Goal: Information Seeking & Learning: Learn about a topic

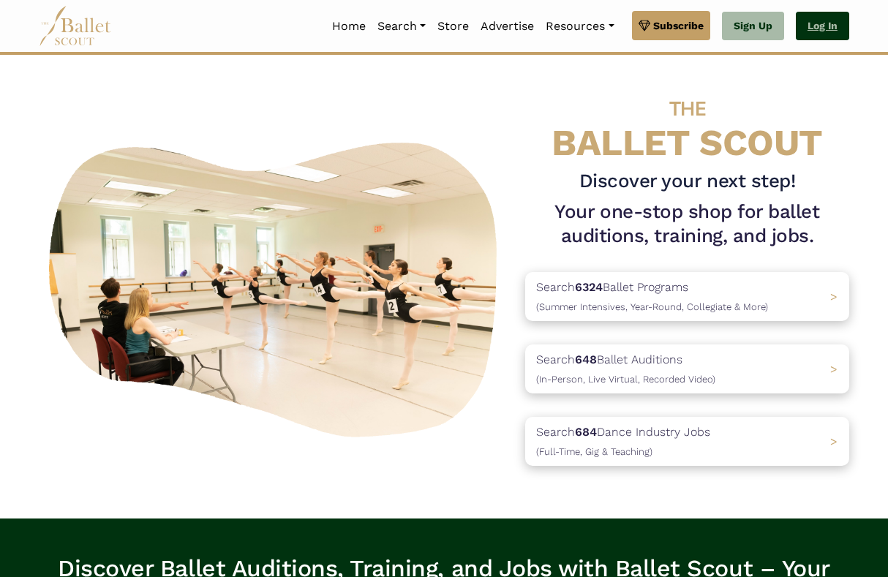
click at [821, 34] on link "Log In" at bounding box center [822, 26] width 53 height 29
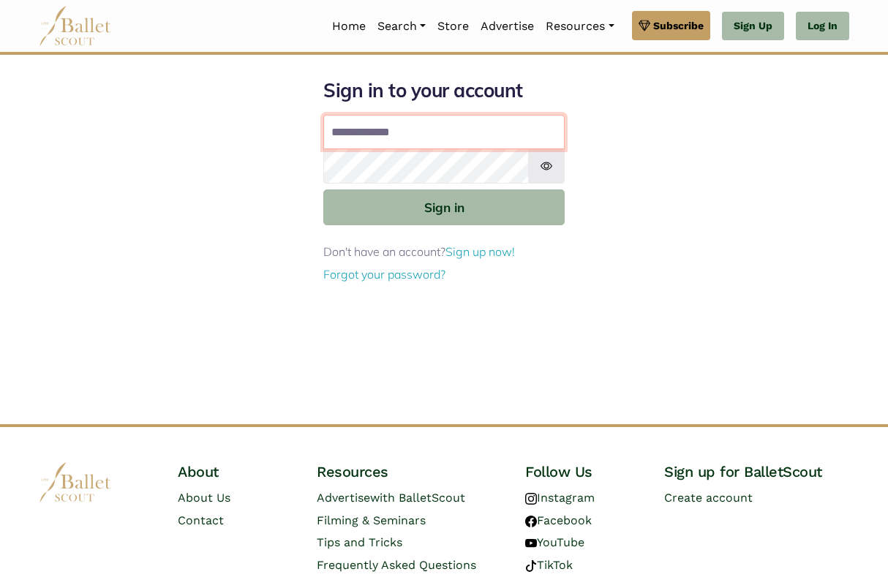
type input "**********"
click at [444, 206] on button "Sign in" at bounding box center [443, 207] width 241 height 36
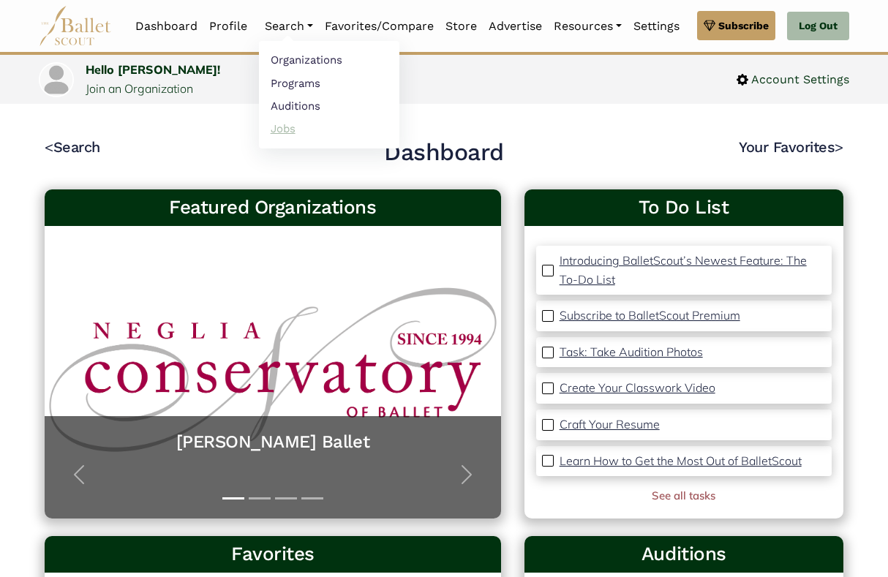
click at [277, 133] on link "Jobs" at bounding box center [329, 128] width 140 height 23
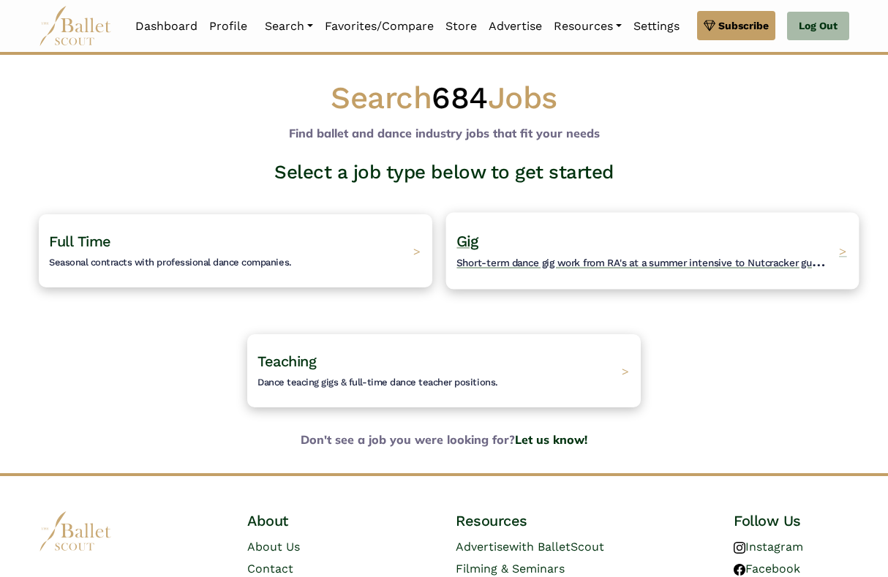
click at [497, 266] on span "Short-term dance gig work from RA's at a summer intensive to Nutcracker guestin…" at bounding box center [651, 261] width 391 height 18
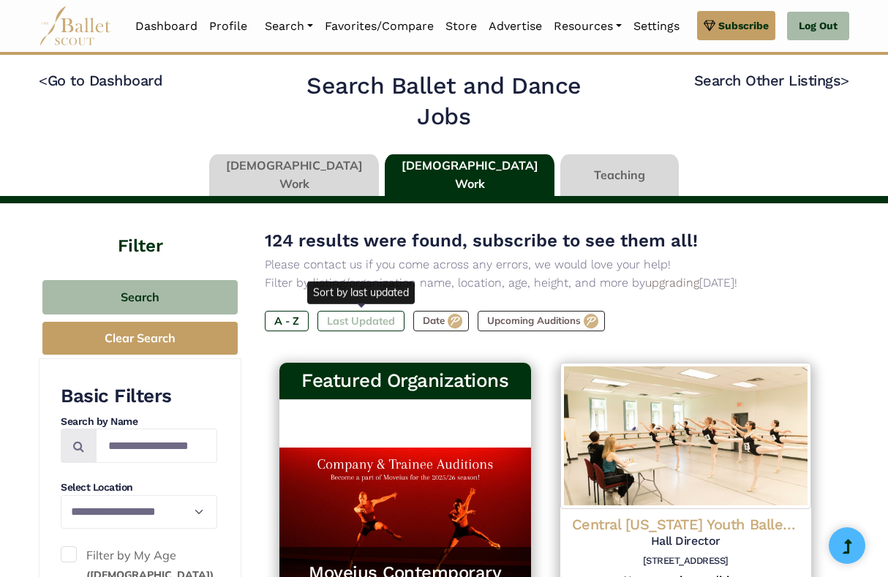
click at [361, 317] on label "Last Updated" at bounding box center [360, 321] width 87 height 20
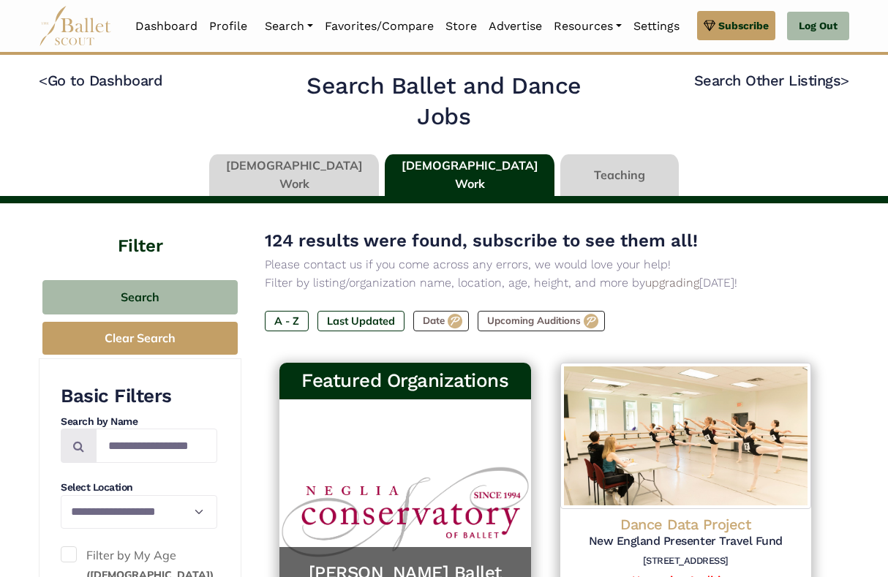
click at [330, 154] on link at bounding box center [294, 175] width 170 height 42
click at [330, 167] on link at bounding box center [294, 175] width 170 height 42
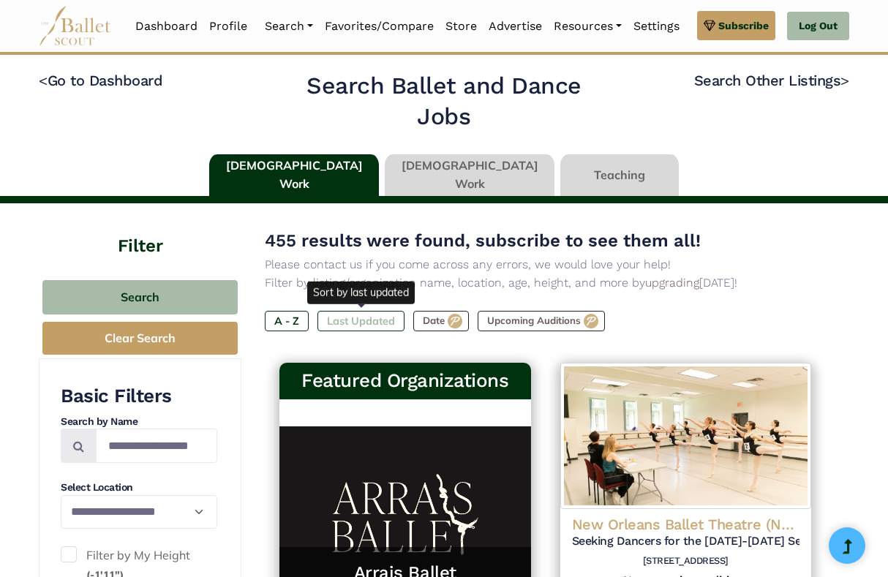
click at [353, 320] on label "Last Updated" at bounding box center [360, 321] width 87 height 20
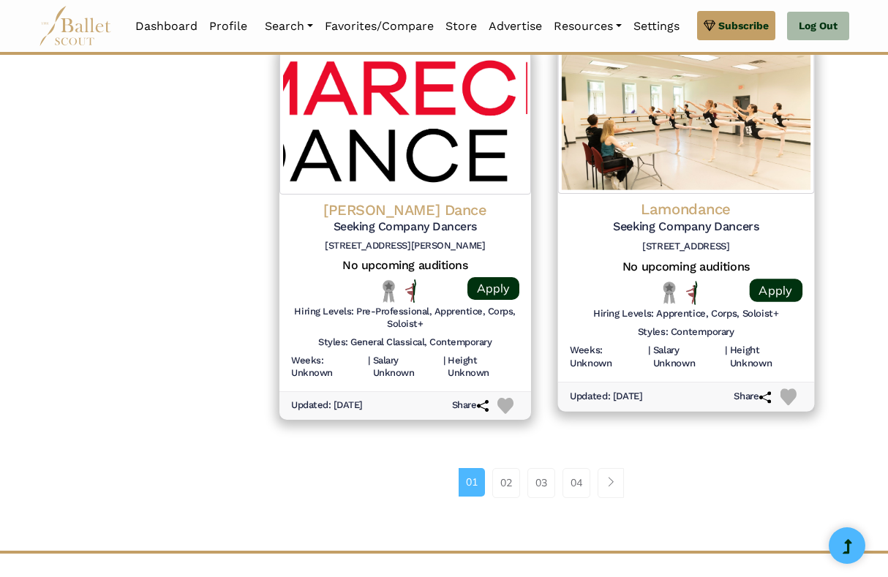
scroll to position [1931, 0]
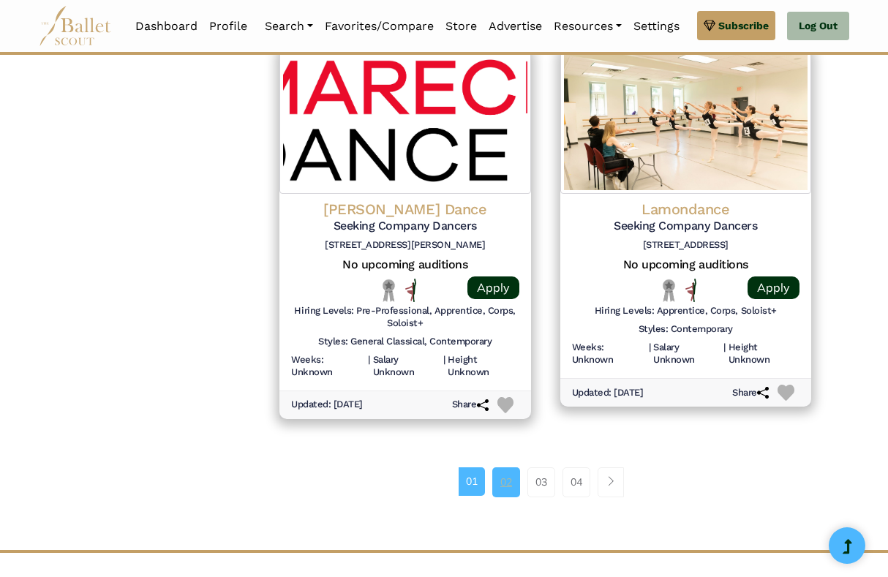
click at [505, 467] on link "02" at bounding box center [506, 481] width 28 height 29
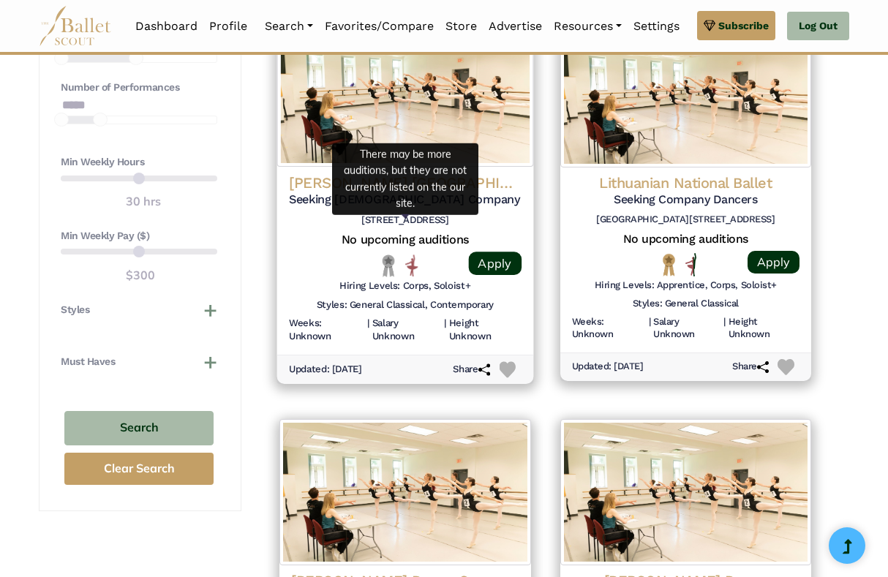
scroll to position [1183, 0]
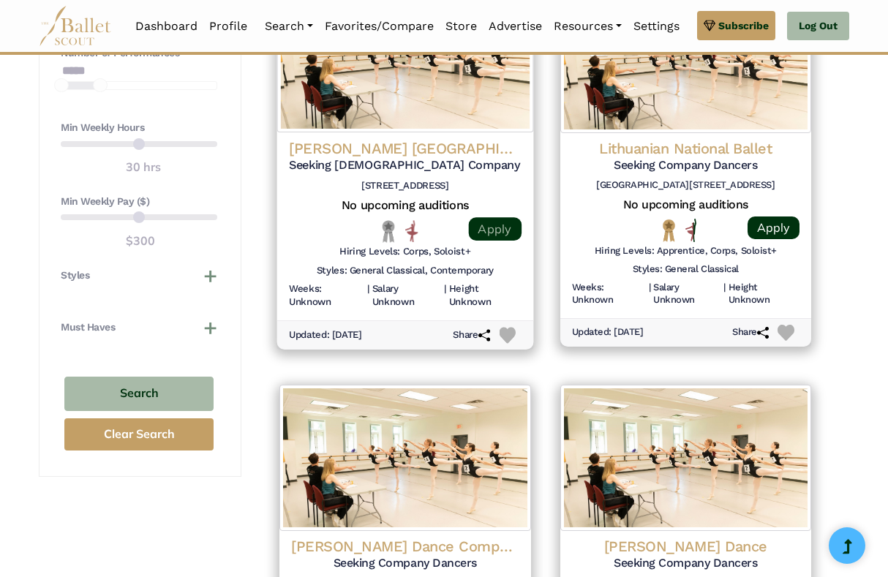
click at [496, 217] on link "Apply" at bounding box center [494, 228] width 53 height 23
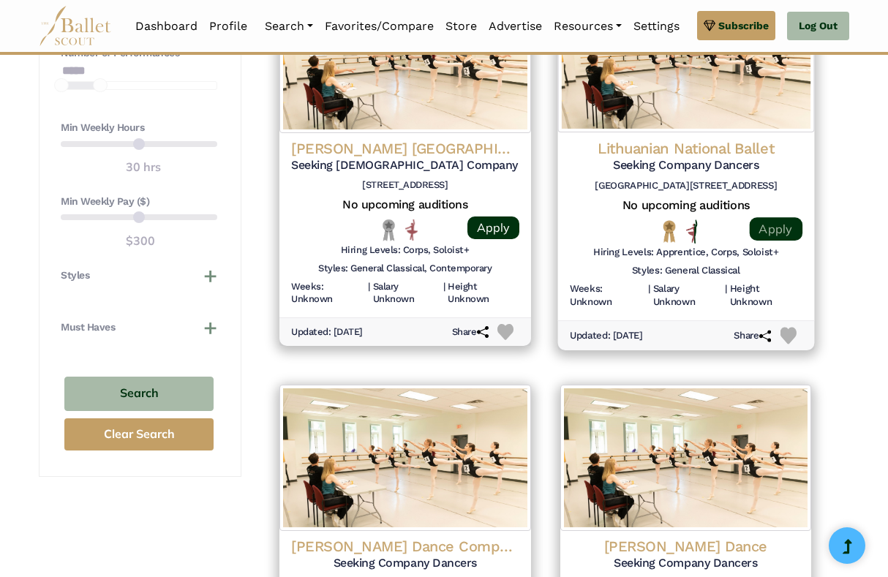
click at [766, 217] on link "Apply" at bounding box center [775, 228] width 53 height 23
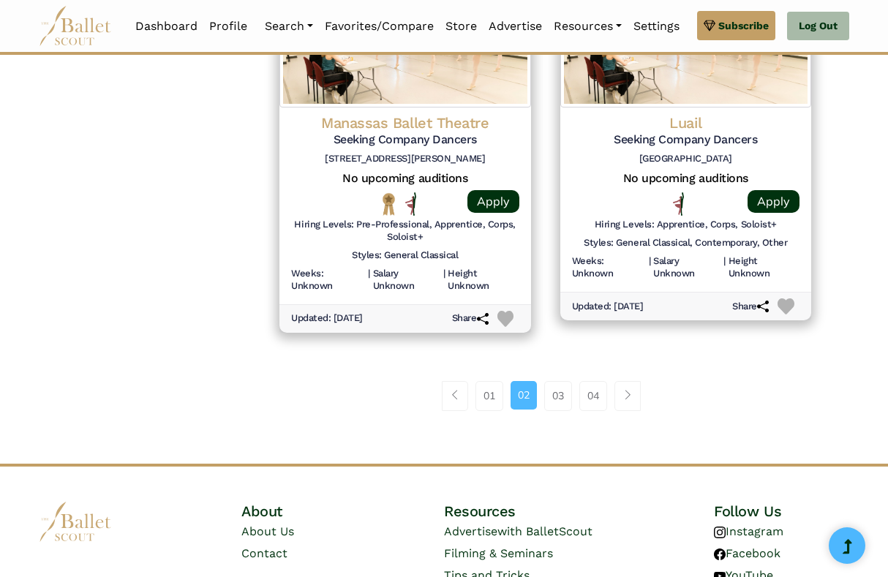
scroll to position [2012, 0]
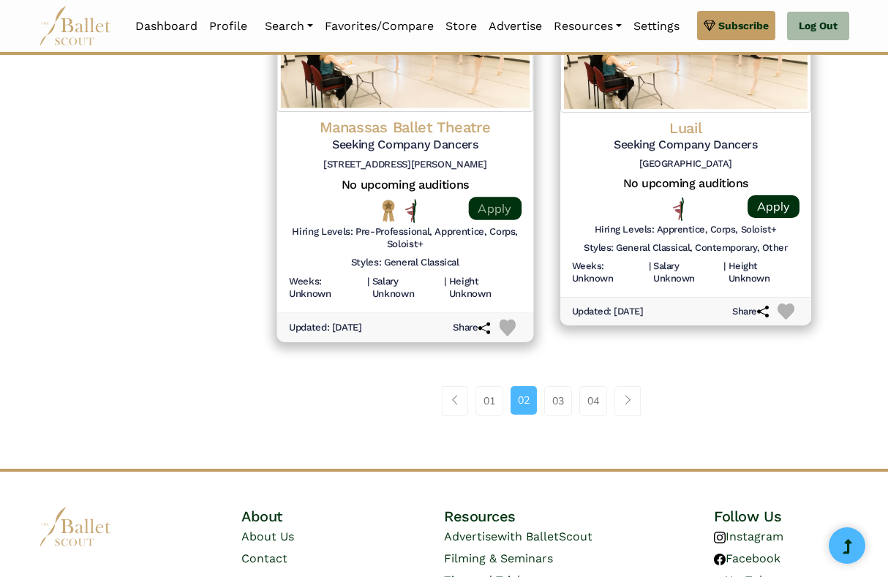
click at [491, 196] on link "Apply" at bounding box center [494, 207] width 53 height 23
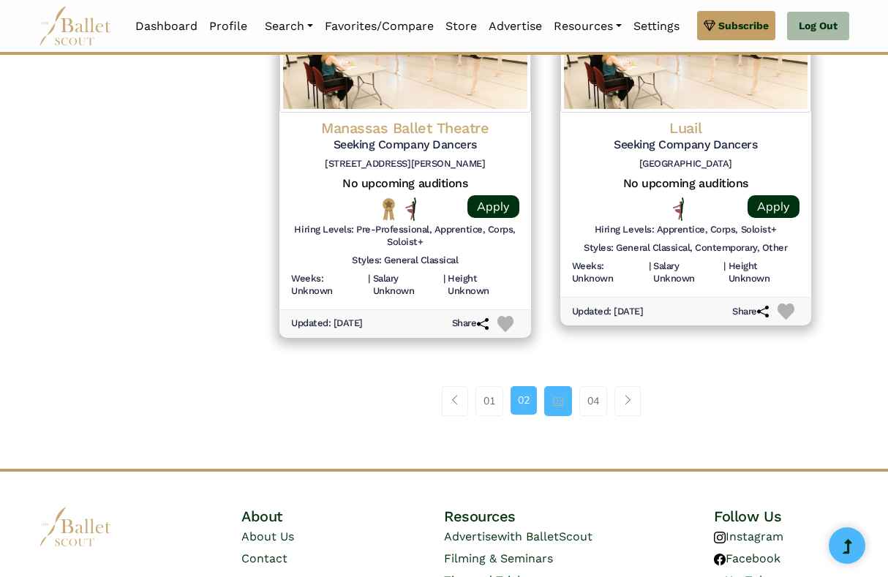
click at [562, 386] on link "03" at bounding box center [558, 400] width 28 height 29
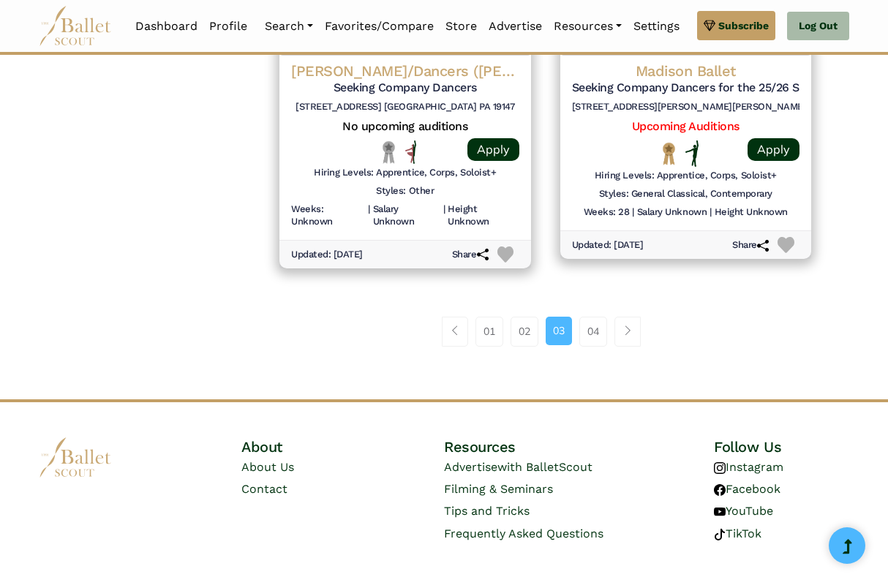
scroll to position [2068, 0]
click at [592, 317] on link "04" at bounding box center [593, 331] width 28 height 29
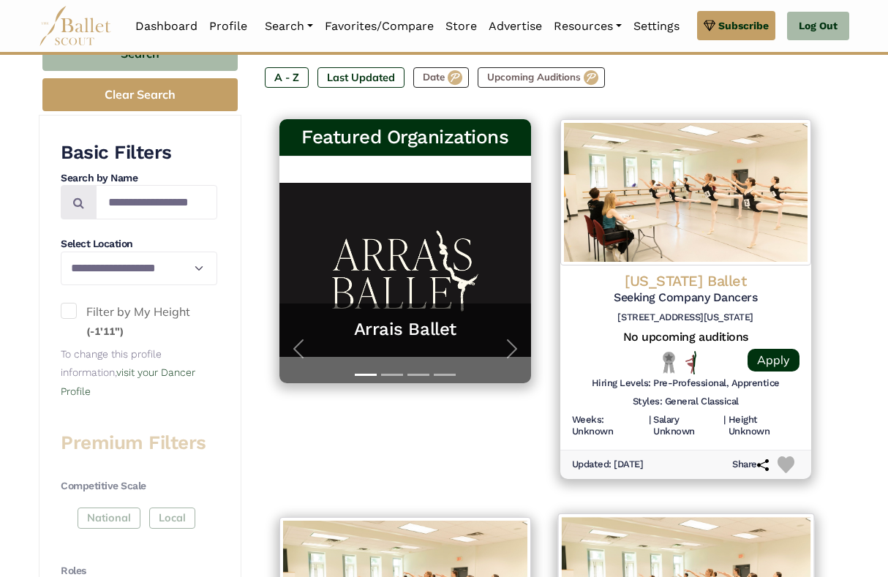
scroll to position [242, 0]
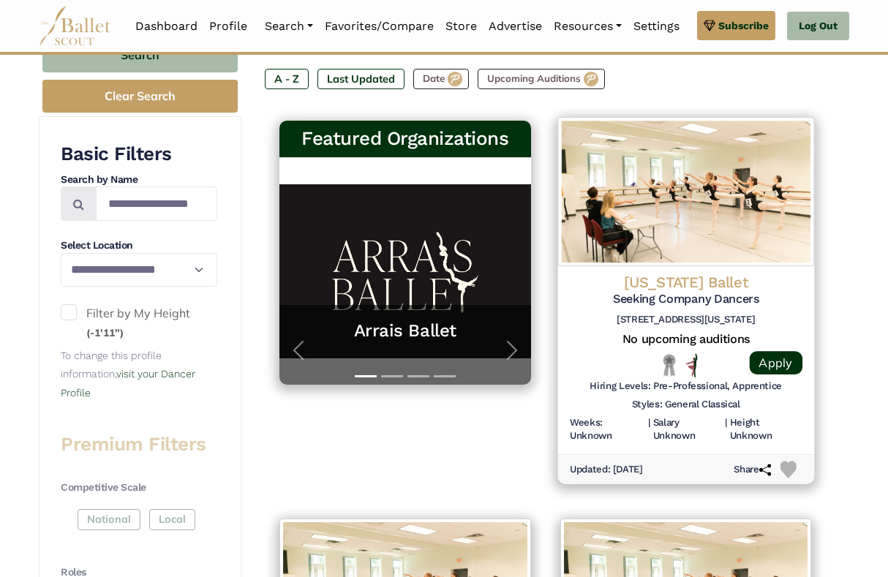
click at [695, 286] on h4 "Minnesota Ballet" at bounding box center [685, 282] width 233 height 20
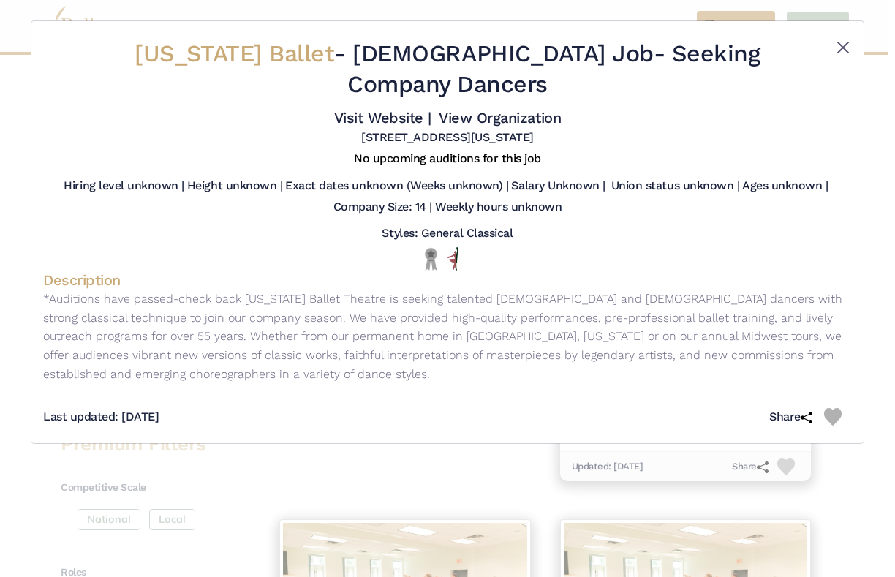
click at [843, 45] on button "Close" at bounding box center [843, 48] width 18 height 18
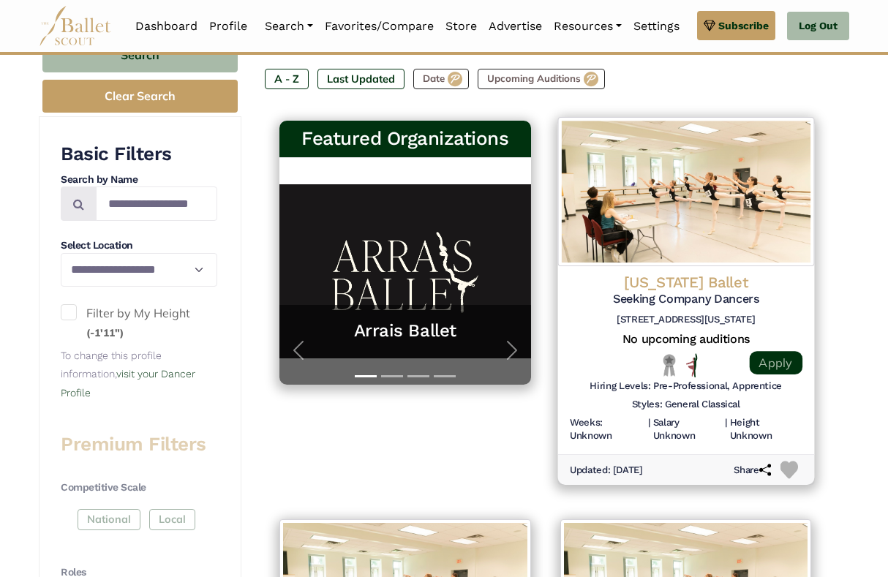
click at [783, 358] on link "Apply" at bounding box center [775, 362] width 53 height 23
